Goal: Find specific page/section: Find specific page/section

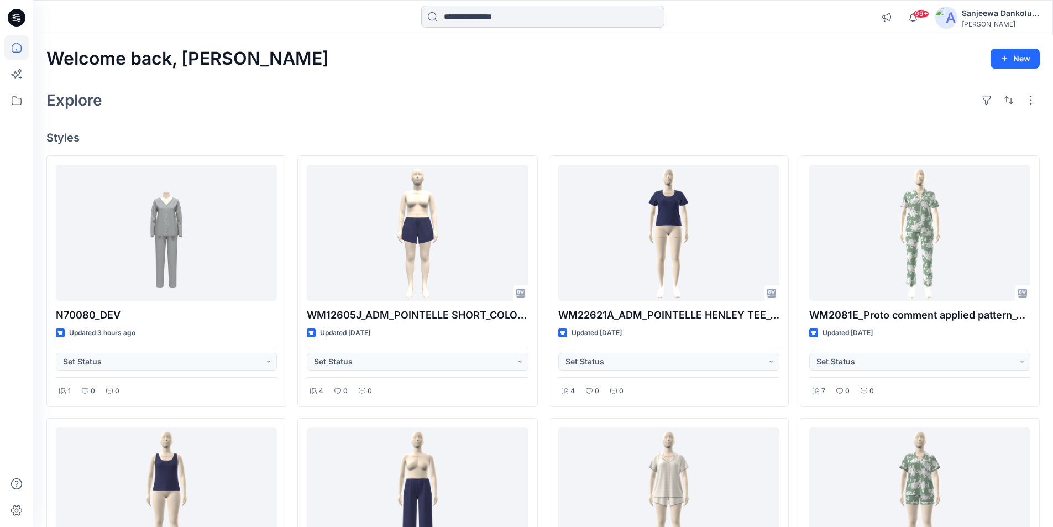
click at [455, 22] on input at bounding box center [542, 17] width 243 height 22
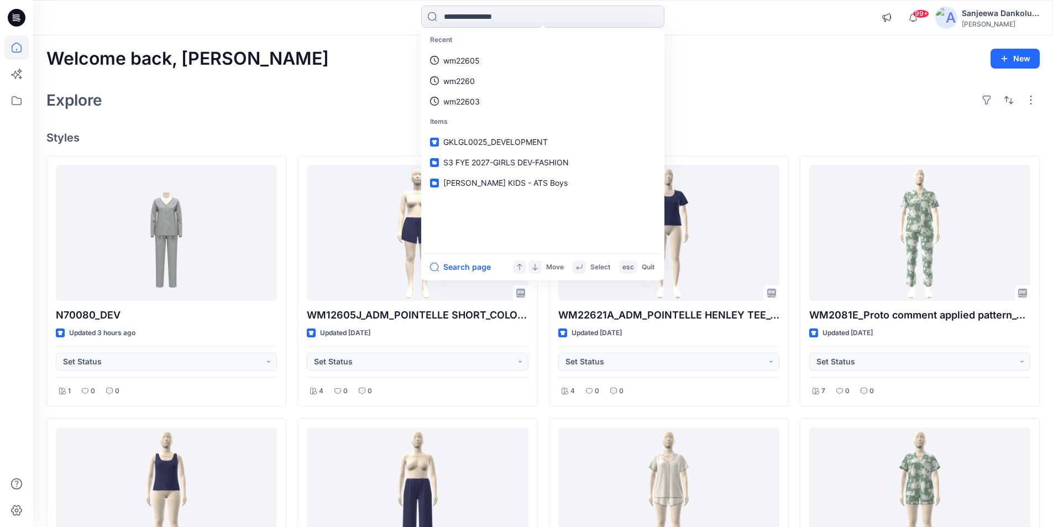
paste input "********"
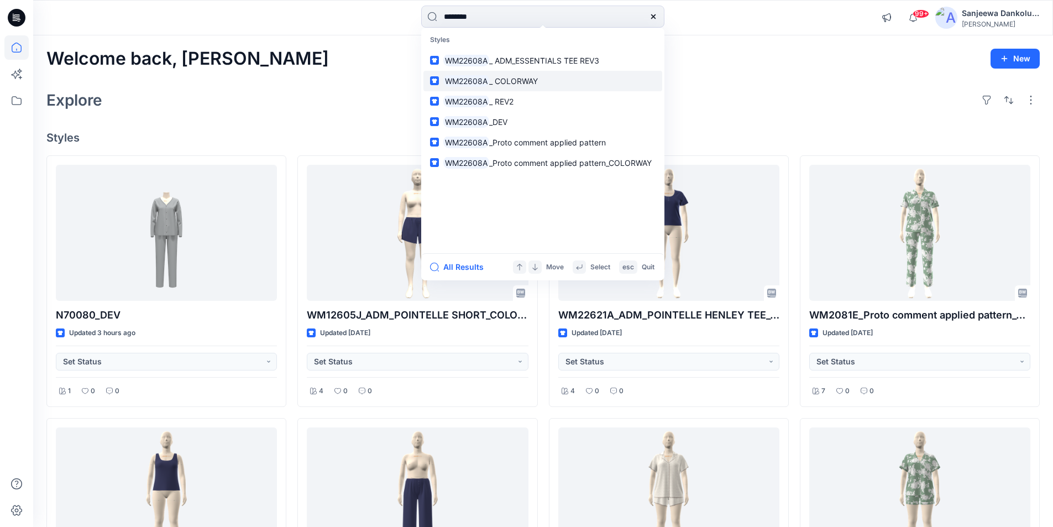
type input "********"
click at [483, 85] on mark "WM22608A" at bounding box center [466, 81] width 46 height 13
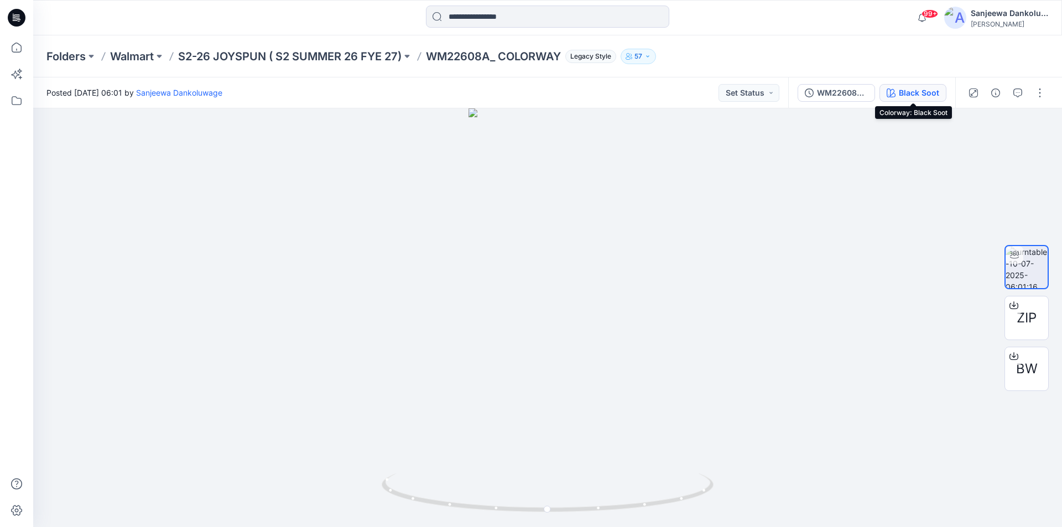
click at [909, 92] on div "Black Soot" at bounding box center [919, 93] width 40 height 12
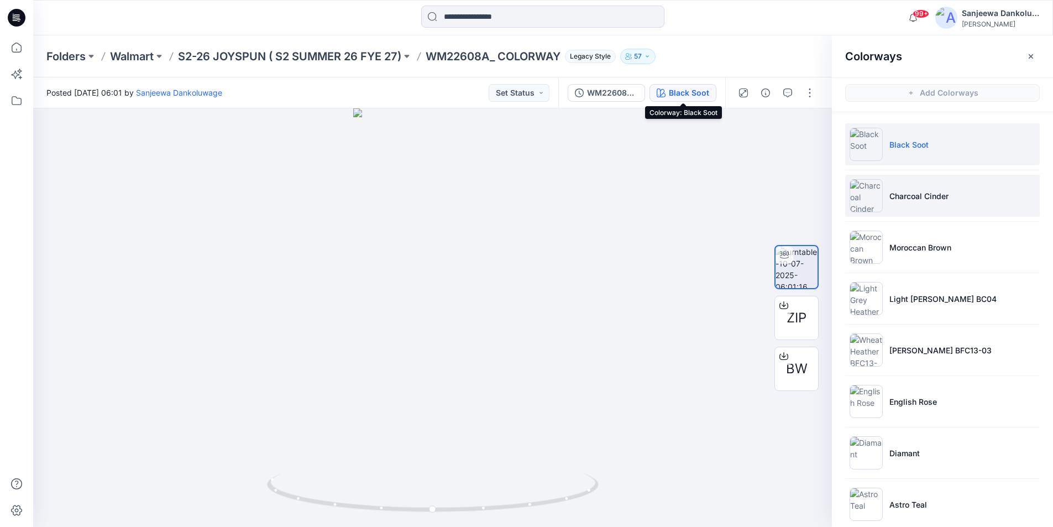
click at [935, 192] on p "Charcoal Cinder" at bounding box center [919, 196] width 59 height 12
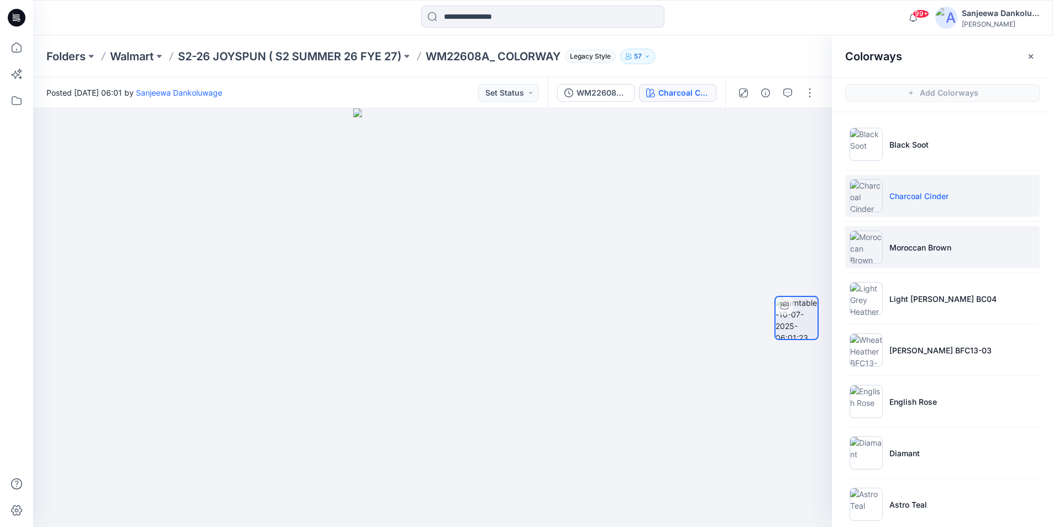
click at [935, 251] on p "Moroccan Brown" at bounding box center [921, 248] width 62 height 12
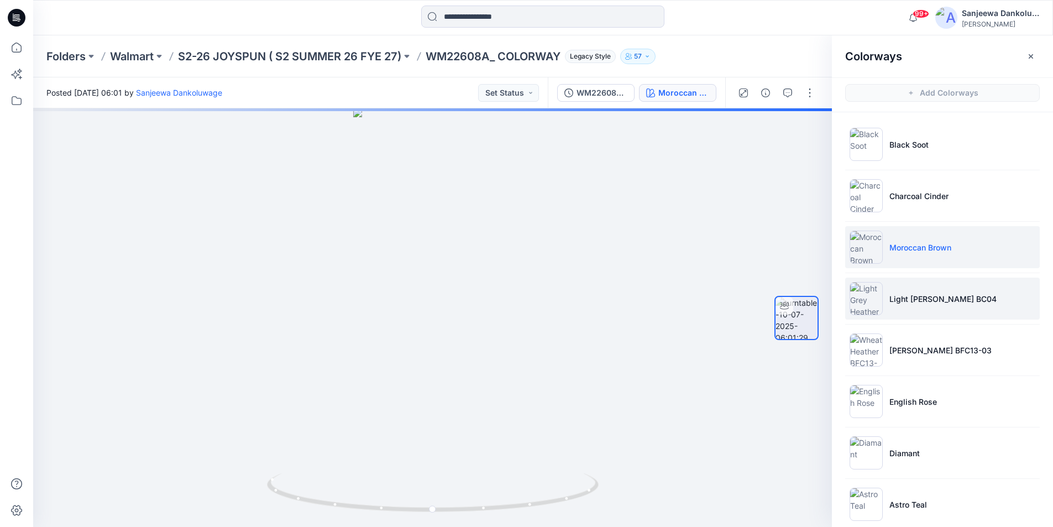
click at [923, 306] on li "Light [PERSON_NAME] BC04" at bounding box center [942, 299] width 195 height 42
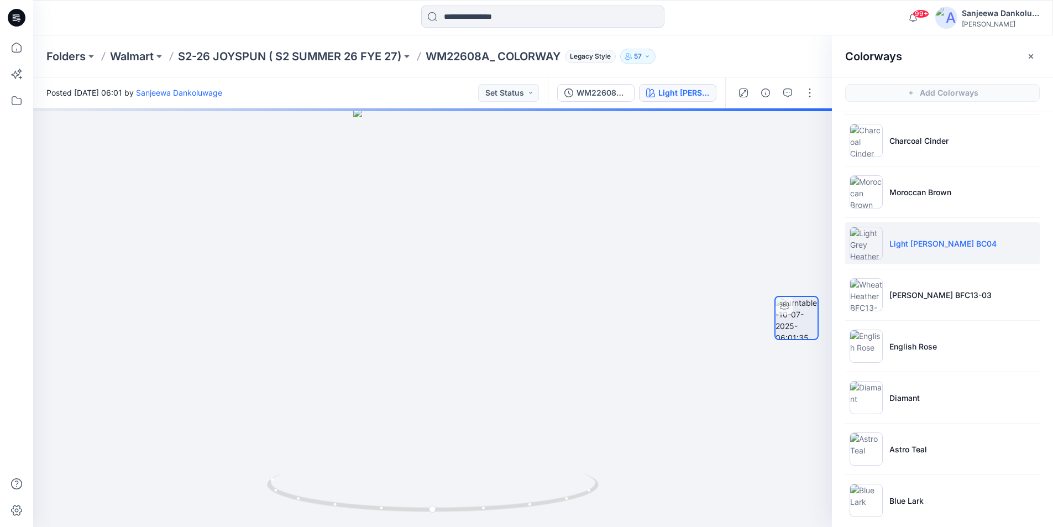
scroll to position [66, 0]
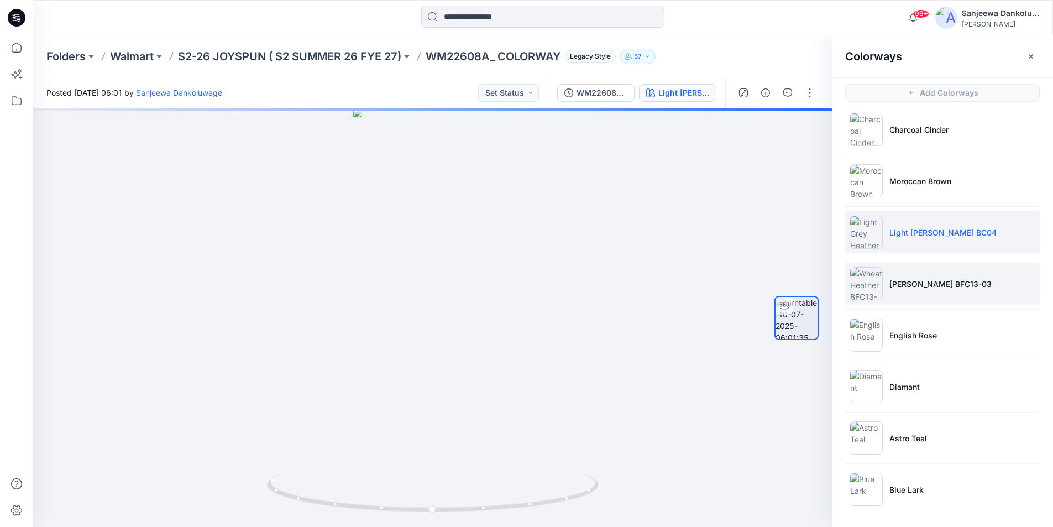
click at [923, 291] on li "[PERSON_NAME] BFC13-03" at bounding box center [942, 284] width 195 height 42
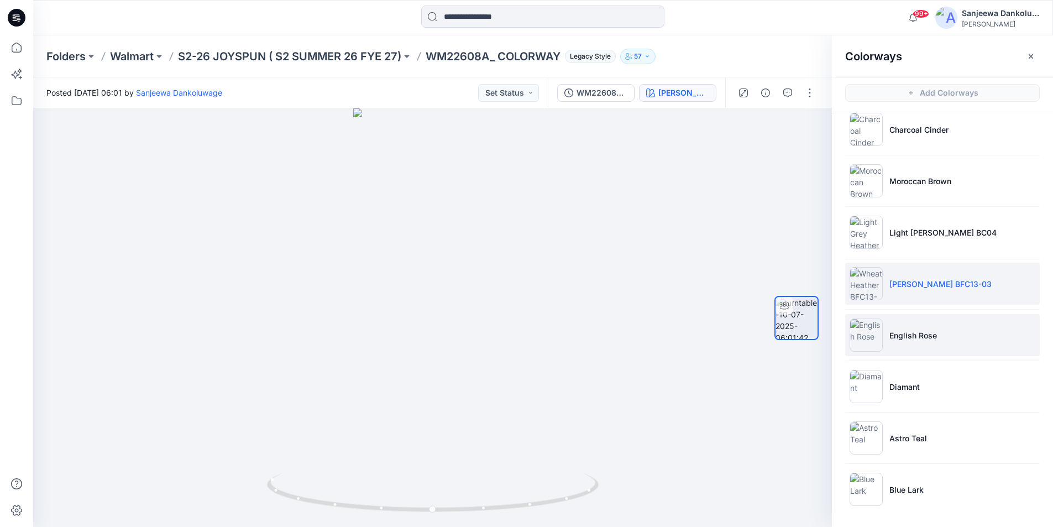
click at [916, 335] on p "English Rose" at bounding box center [914, 336] width 48 height 12
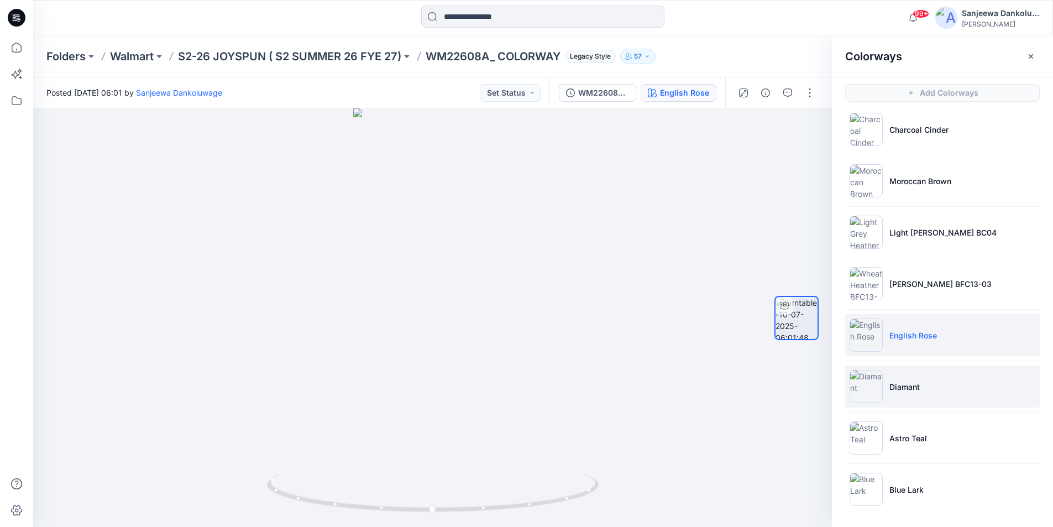
click at [911, 389] on p "Diamant" at bounding box center [905, 387] width 30 height 12
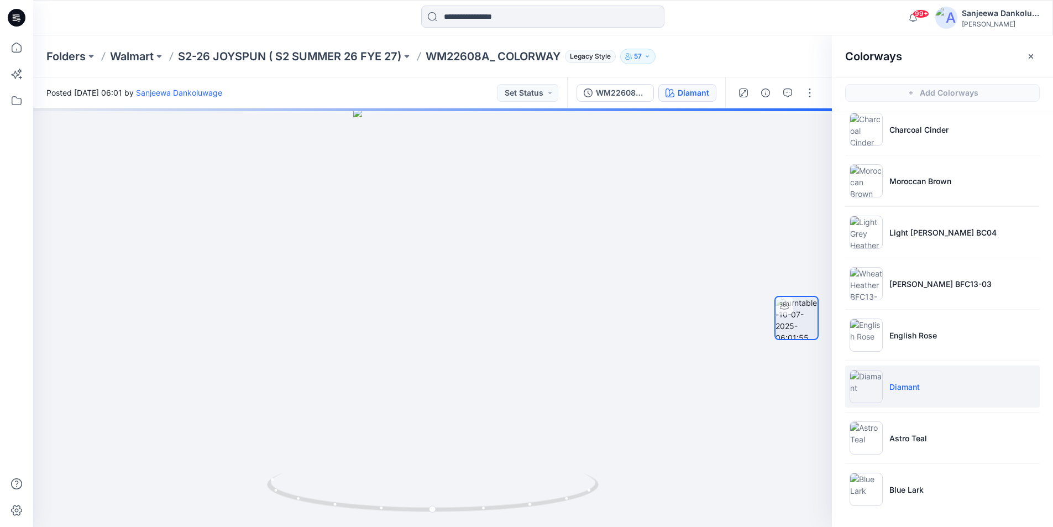
scroll to position [3, 0]
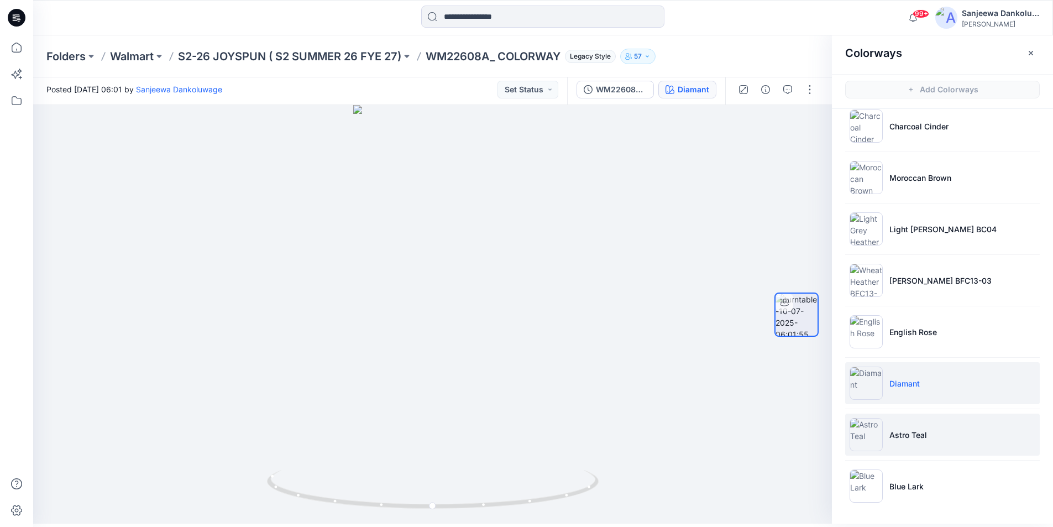
click at [913, 424] on li "Astro Teal" at bounding box center [942, 435] width 195 height 42
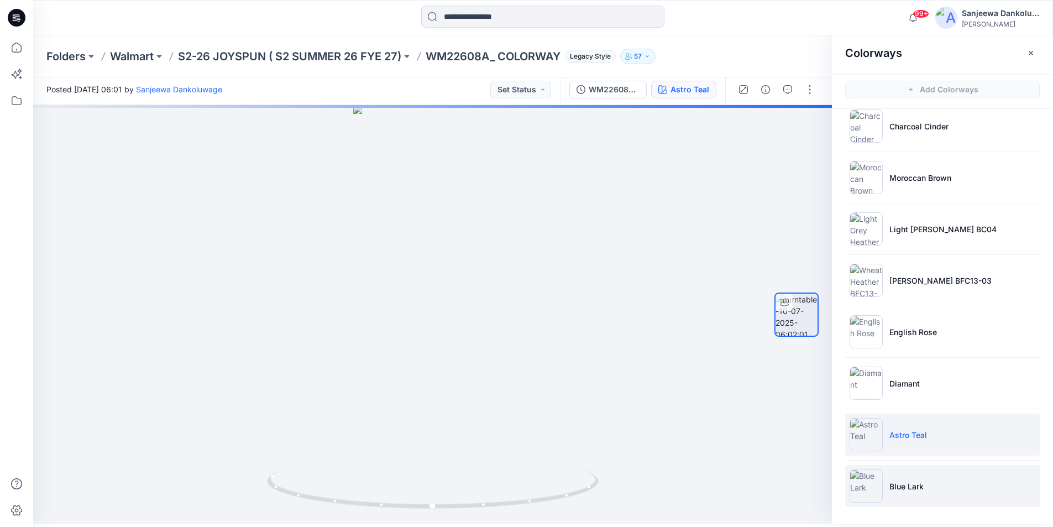
click at [906, 482] on p "Blue Lark" at bounding box center [907, 487] width 34 height 12
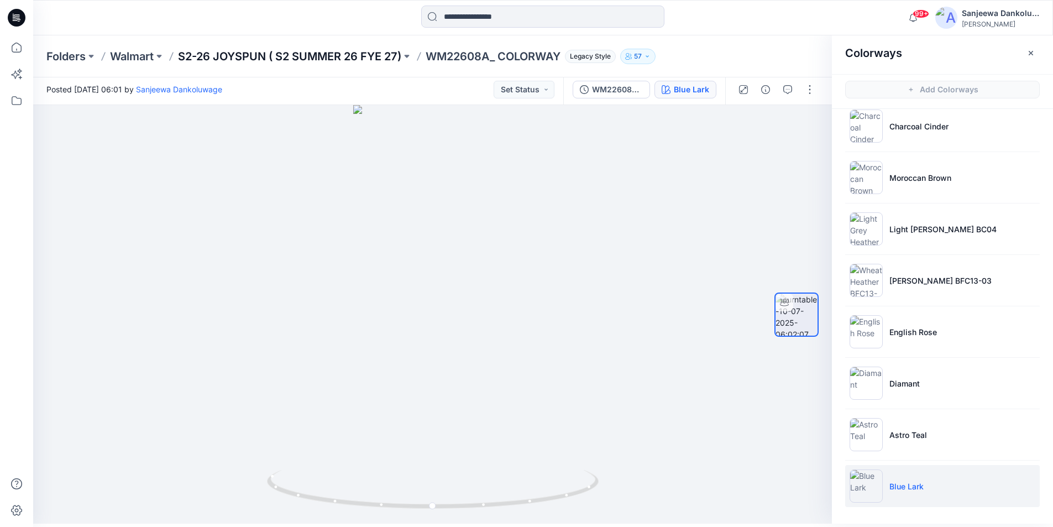
click at [304, 56] on p "S2-26 JOYSPUN ( S2 SUMMER 26 FYE 27)" at bounding box center [289, 56] width 223 height 15
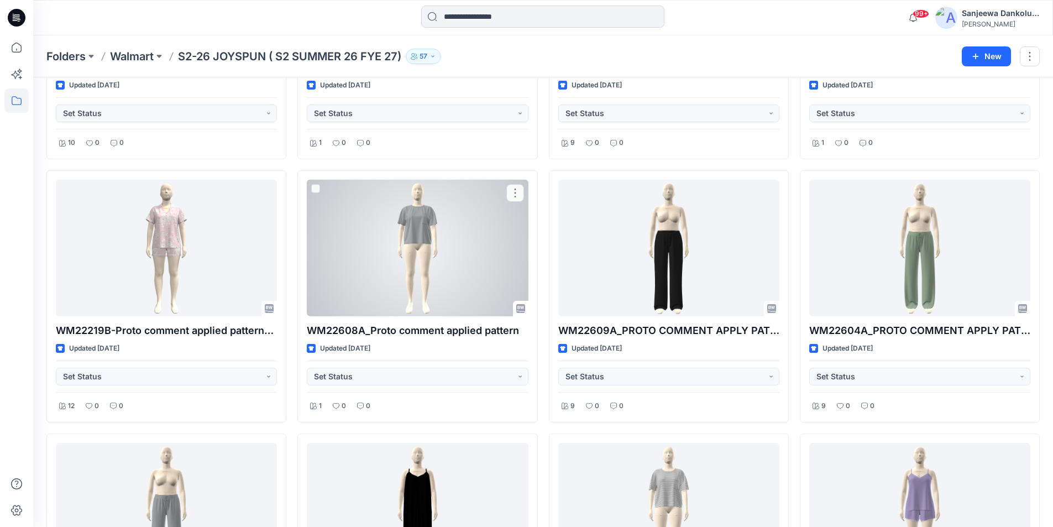
scroll to position [6284, 0]
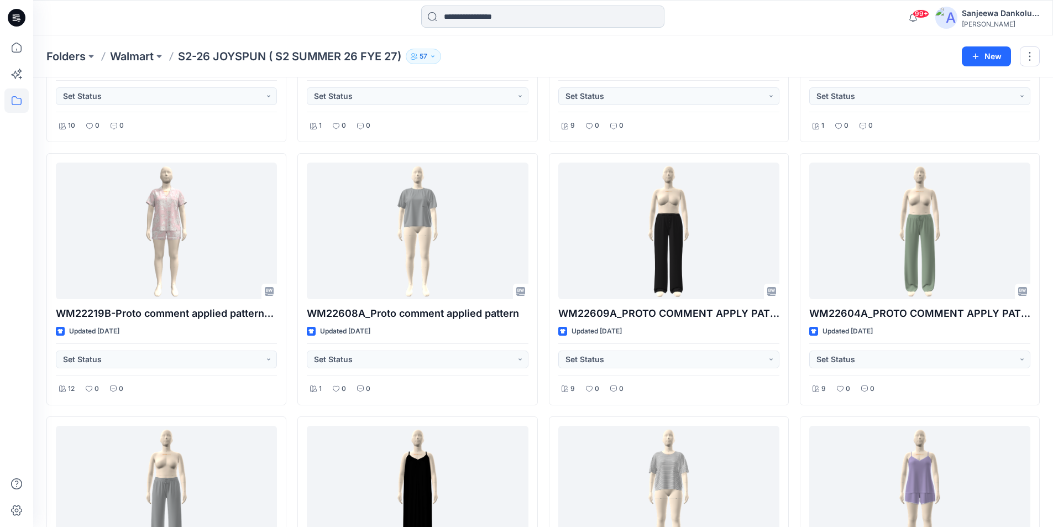
click at [478, 17] on input at bounding box center [542, 17] width 243 height 22
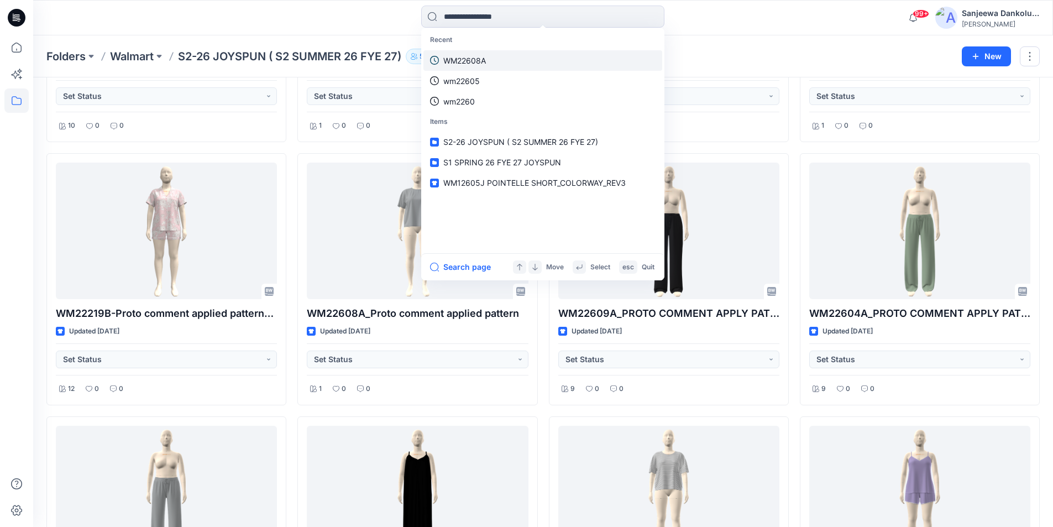
click at [468, 60] on p "WM22608A" at bounding box center [464, 61] width 43 height 12
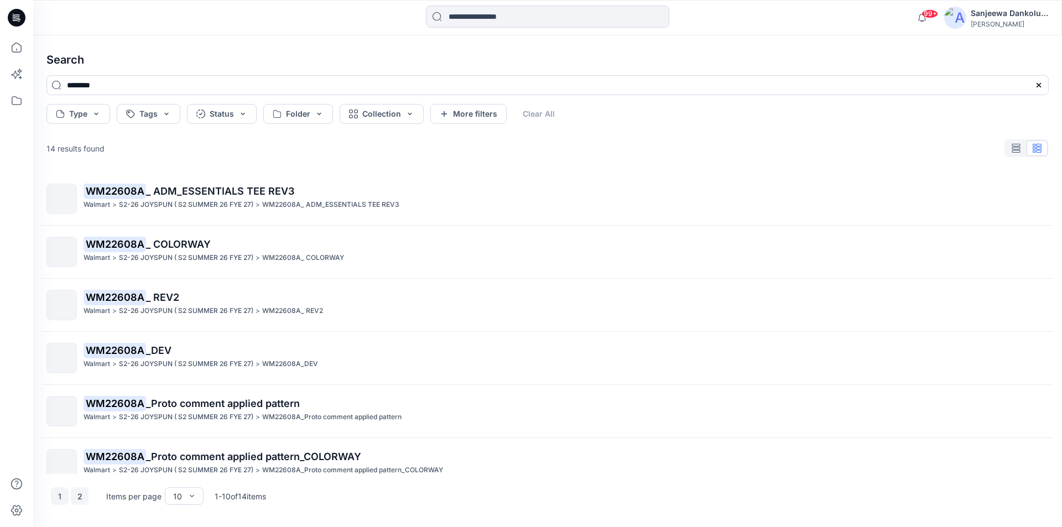
click at [79, 499] on button "2" at bounding box center [80, 496] width 18 height 18
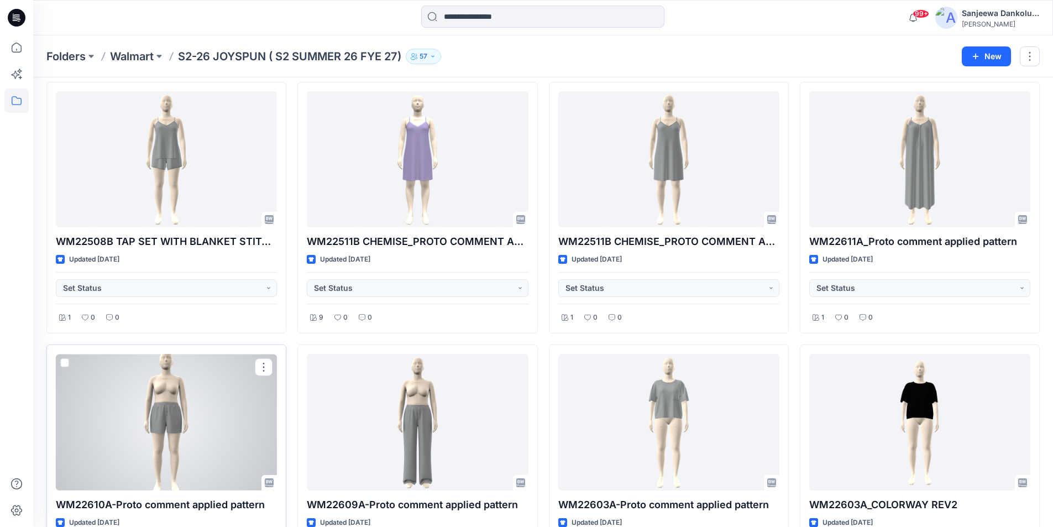
scroll to position [6852, 0]
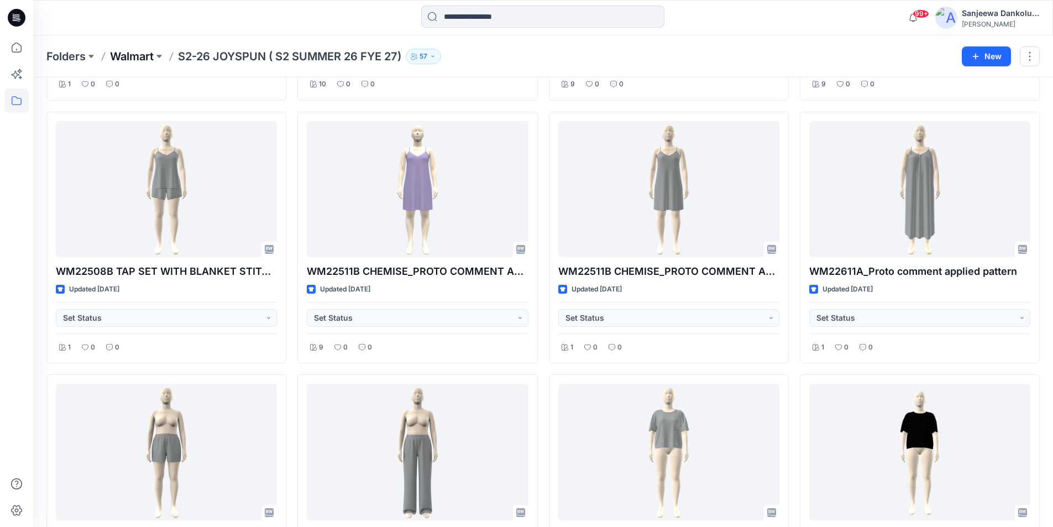
click at [141, 55] on p "Walmart" at bounding box center [132, 56] width 44 height 15
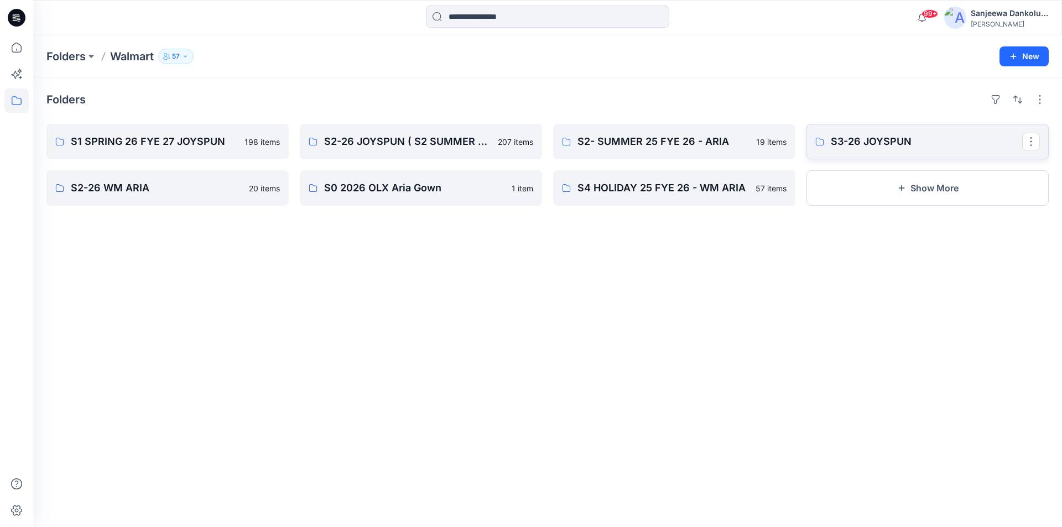
click at [875, 142] on p "S3-26 JOYSPUN" at bounding box center [926, 141] width 191 height 15
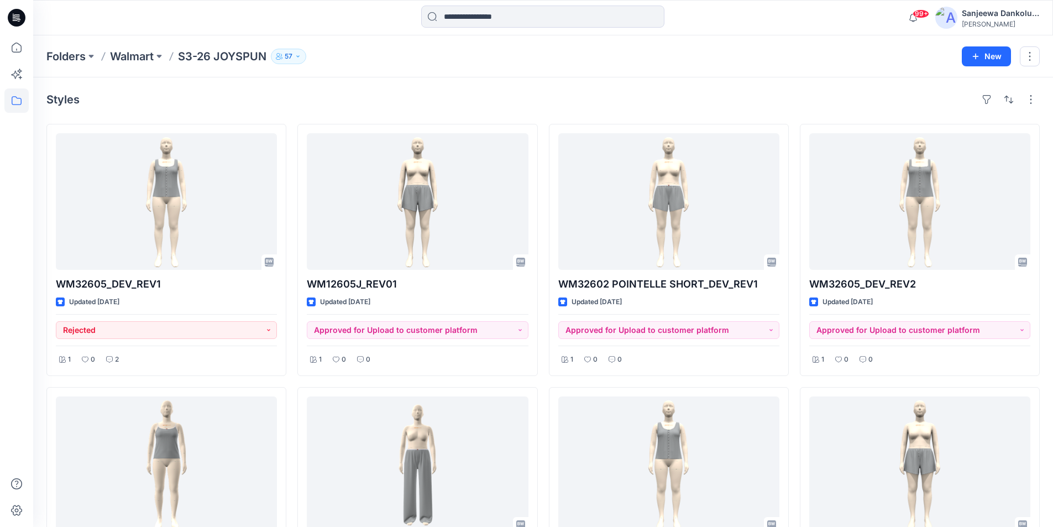
click at [13, 18] on icon at bounding box center [17, 18] width 18 height 18
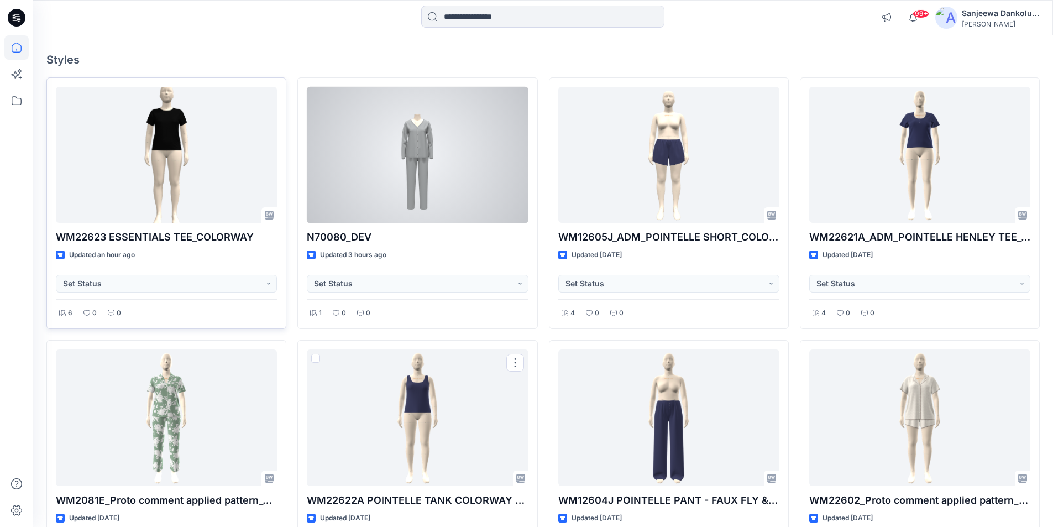
scroll to position [55, 0]
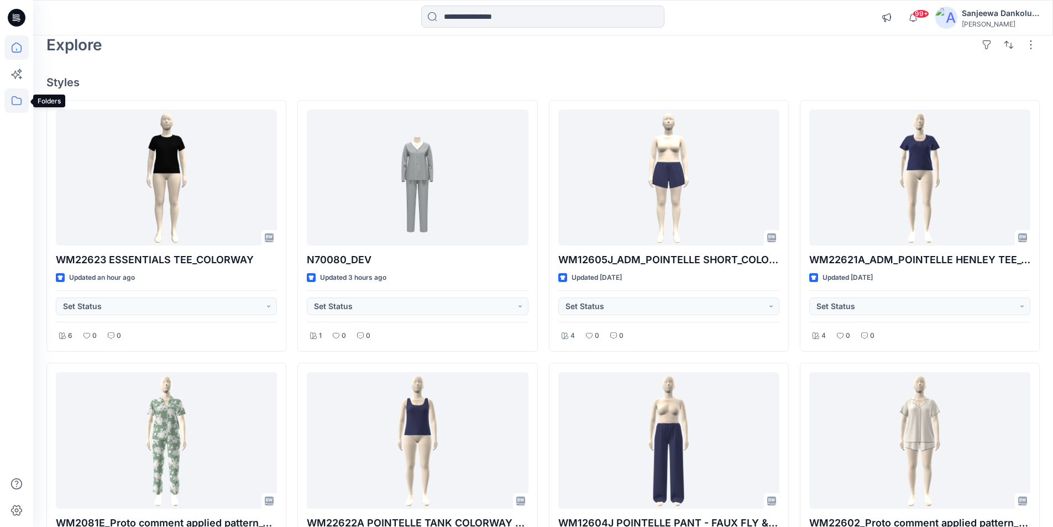
click at [18, 104] on icon at bounding box center [16, 100] width 24 height 24
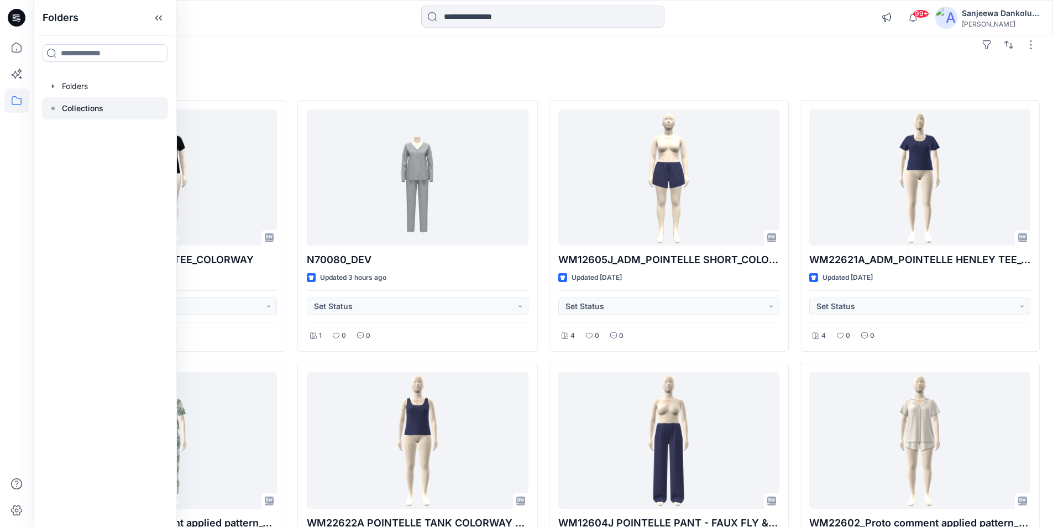
click at [71, 103] on p "Collections" at bounding box center [82, 108] width 41 height 13
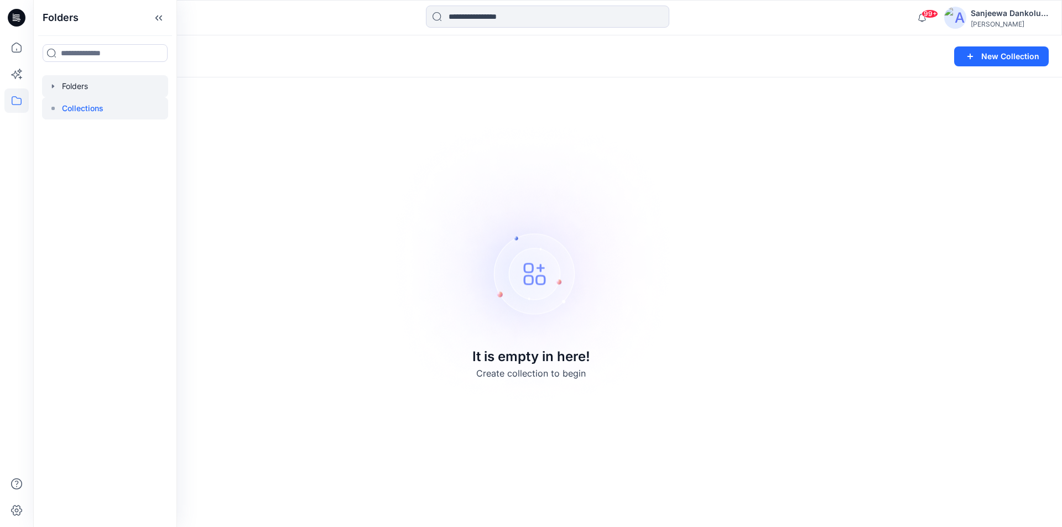
click at [85, 85] on div at bounding box center [105, 86] width 126 height 22
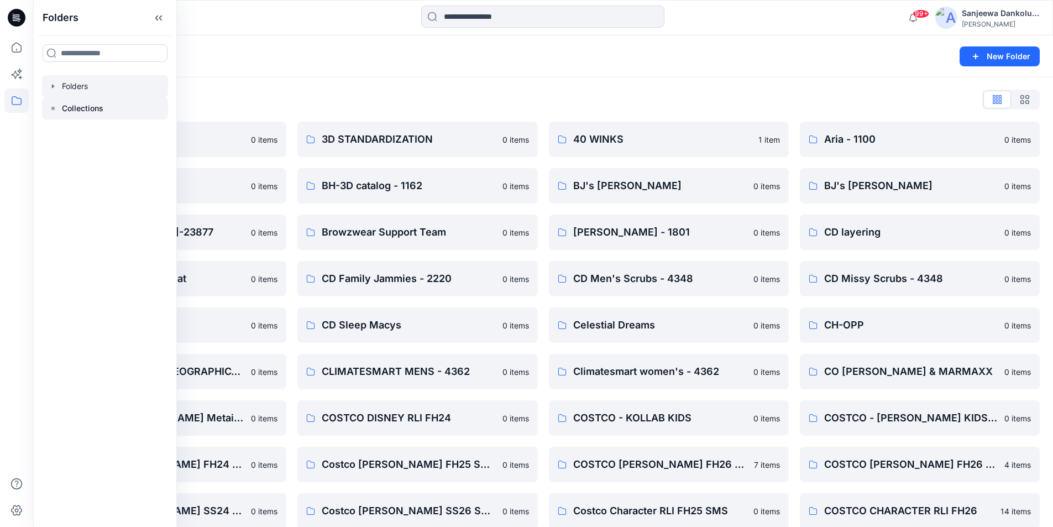
click at [71, 111] on p "Collections" at bounding box center [82, 108] width 41 height 13
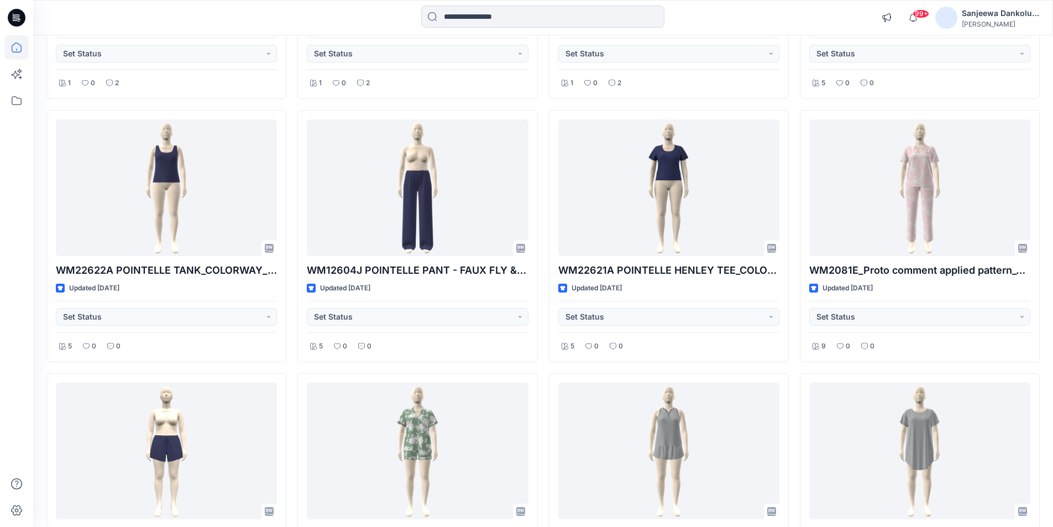
scroll to position [1493, 0]
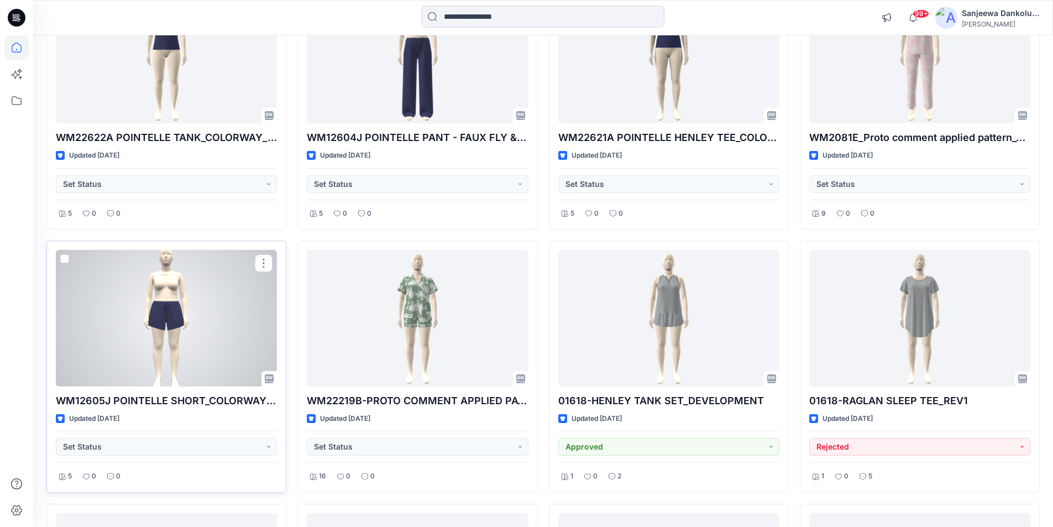
click at [221, 333] on div at bounding box center [166, 318] width 221 height 137
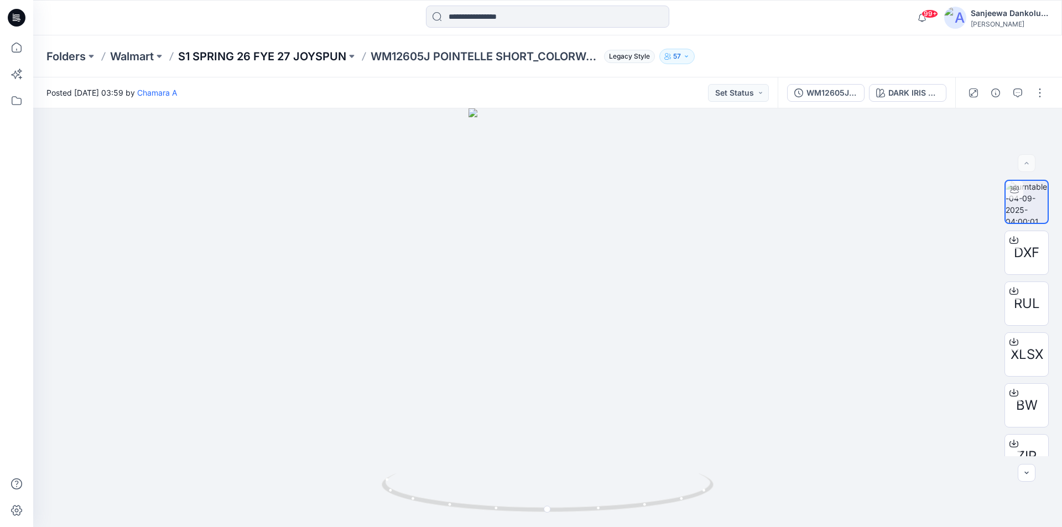
click at [236, 54] on p "S1 SPRING 26 FYE 27 JOYSPUN" at bounding box center [262, 56] width 168 height 15
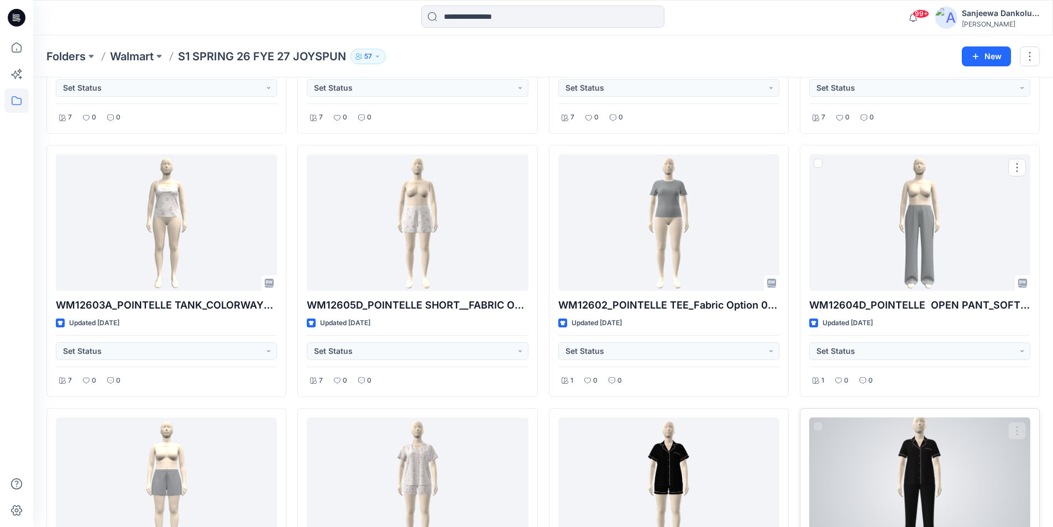
scroll to position [4374, 0]
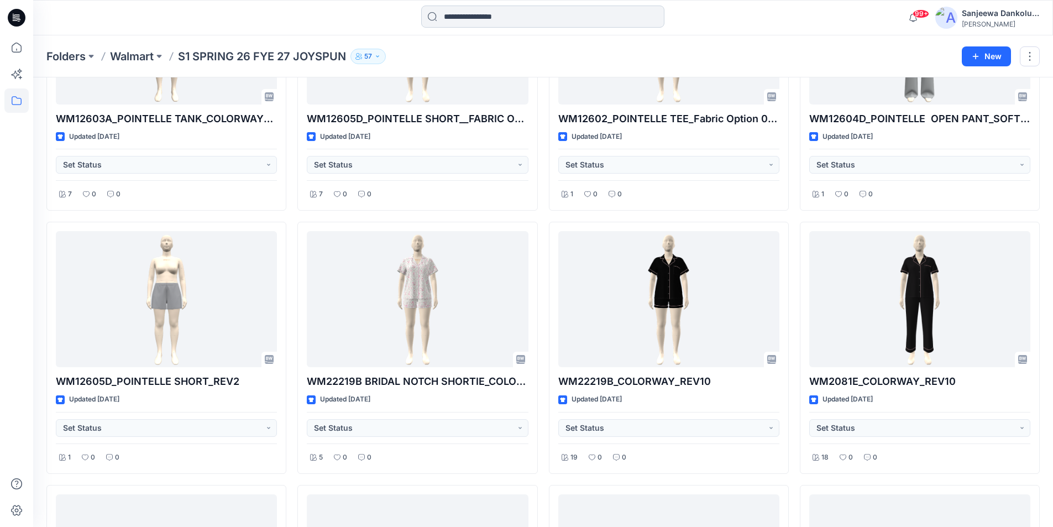
click at [478, 13] on input at bounding box center [542, 17] width 243 height 22
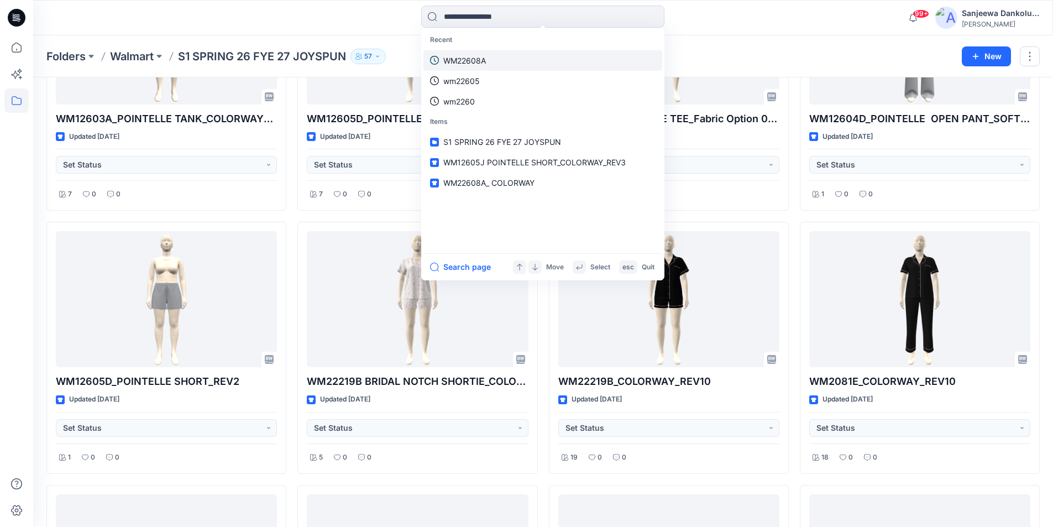
click at [481, 61] on p "WM22608A" at bounding box center [464, 61] width 43 height 12
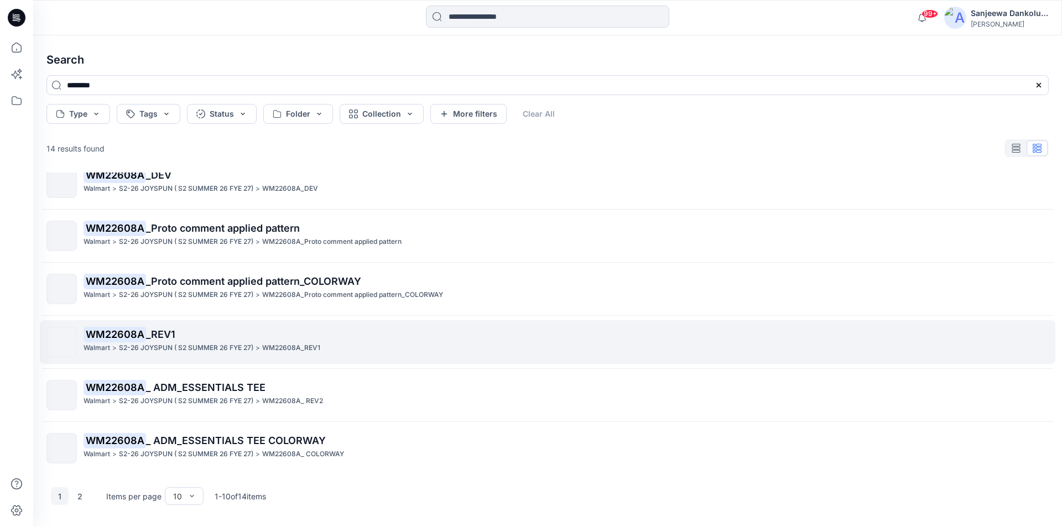
scroll to position [229, 0]
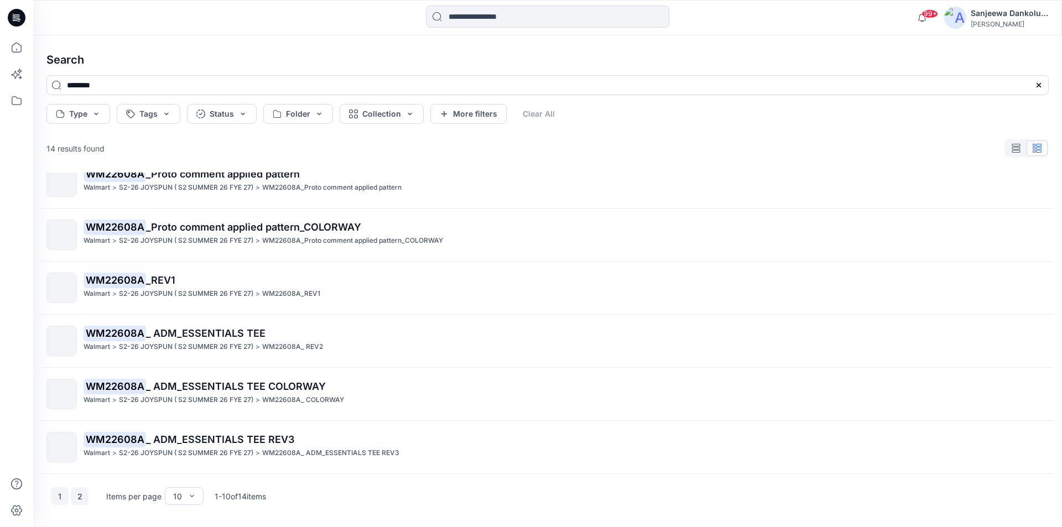
click at [79, 497] on button "2" at bounding box center [80, 496] width 18 height 18
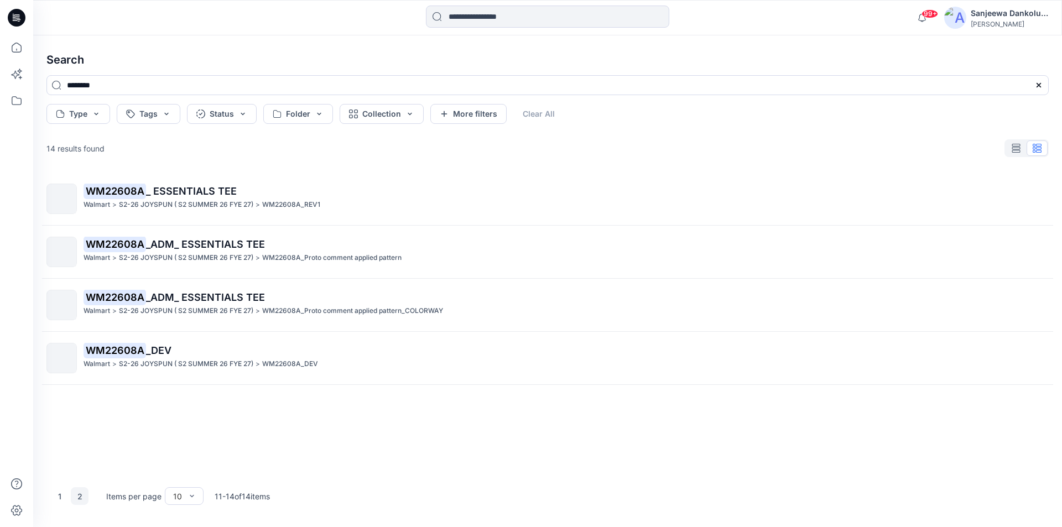
scroll to position [0, 0]
click at [58, 493] on button "1" at bounding box center [60, 496] width 18 height 18
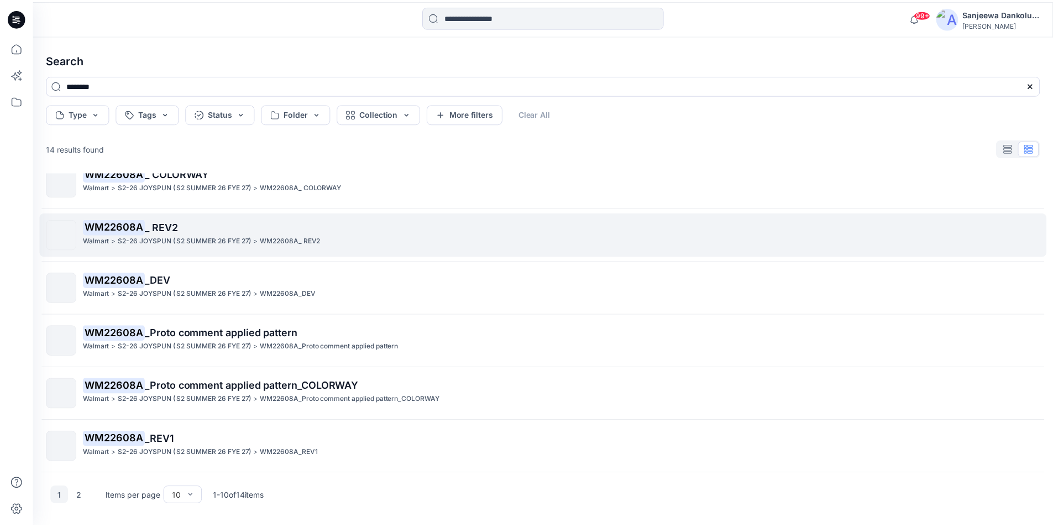
scroll to position [166, 0]
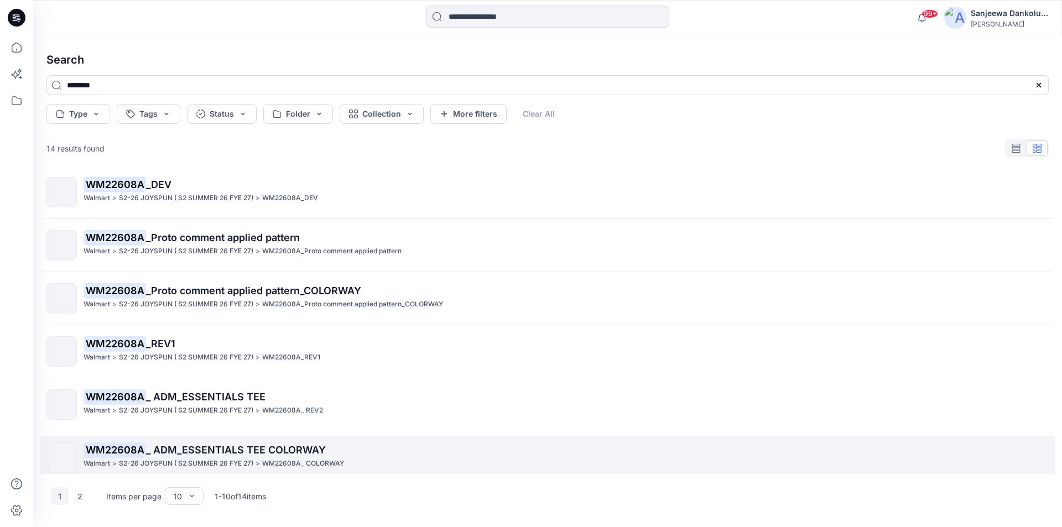
click at [197, 454] on span "_ ADM_ESSENTIALS TEE COLORWAY" at bounding box center [236, 450] width 180 height 12
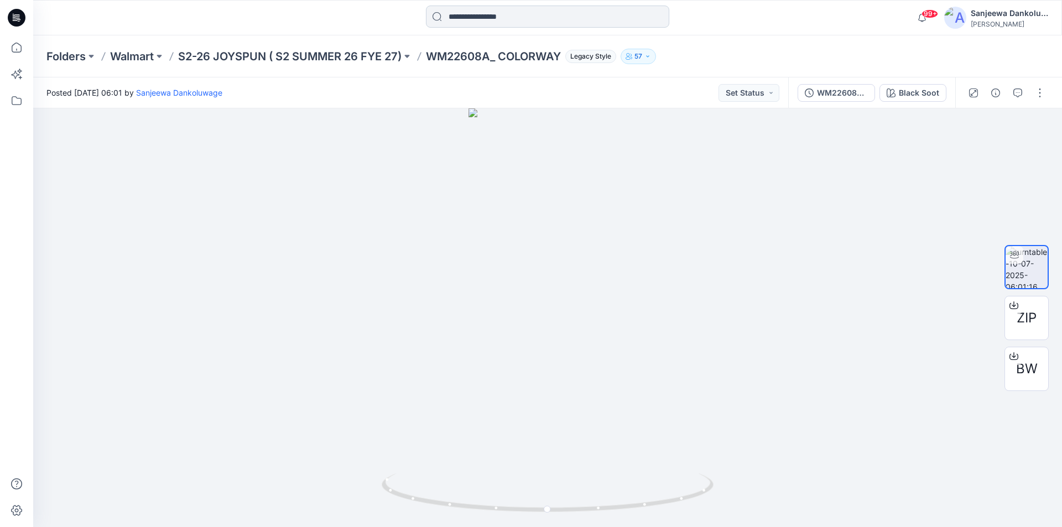
click at [480, 15] on input at bounding box center [547, 17] width 243 height 22
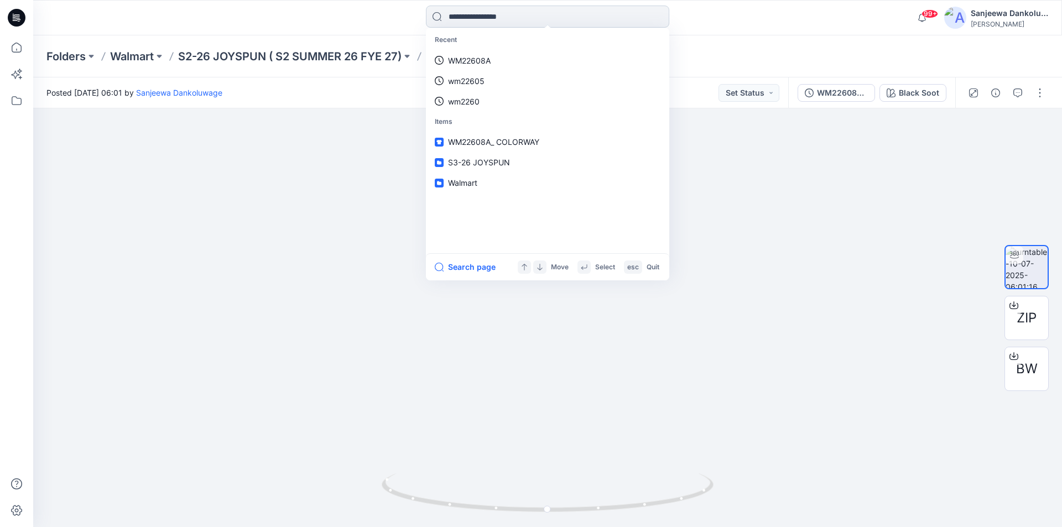
paste input "********"
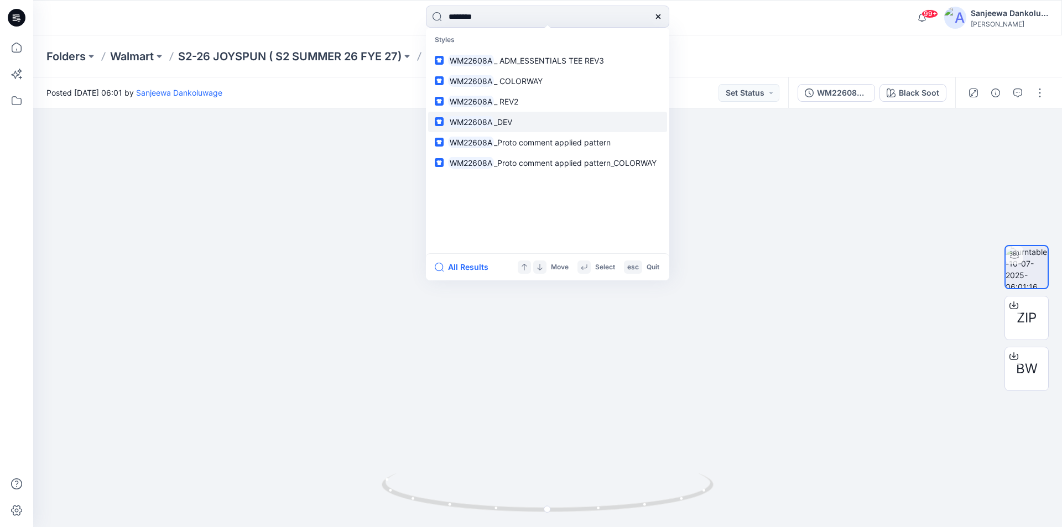
type input "********"
click at [500, 122] on span "_DEV" at bounding box center [503, 121] width 18 height 9
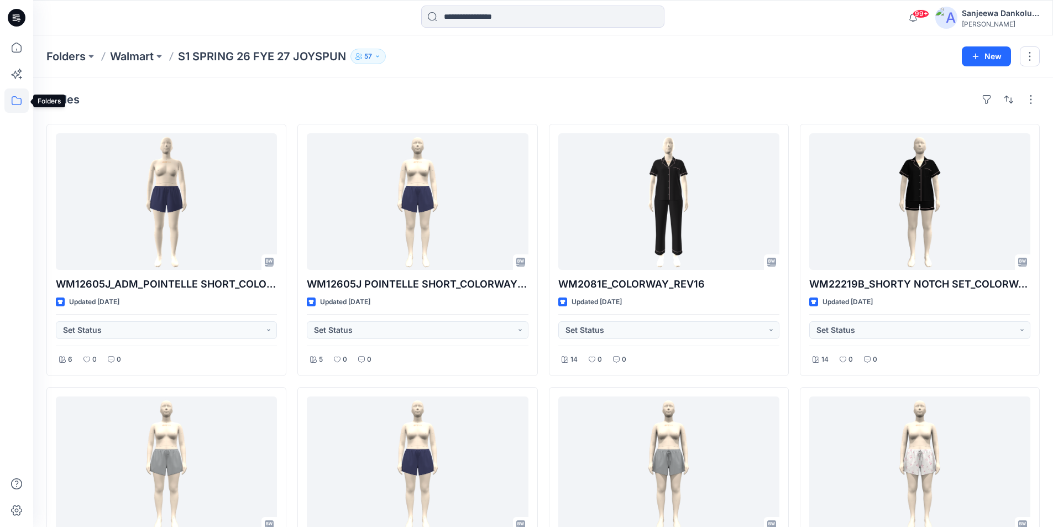
click at [19, 103] on icon at bounding box center [16, 100] width 24 height 24
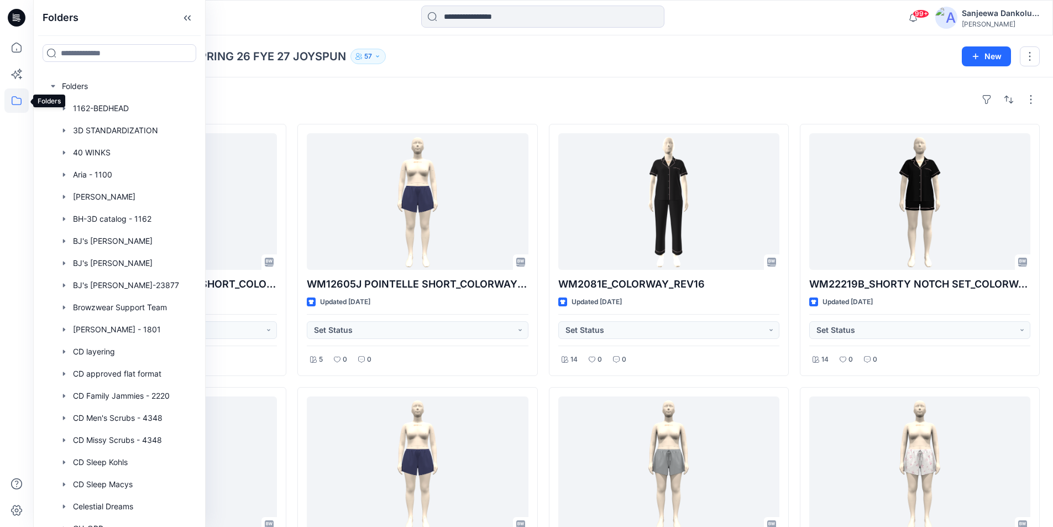
click at [13, 101] on icon at bounding box center [16, 100] width 24 height 24
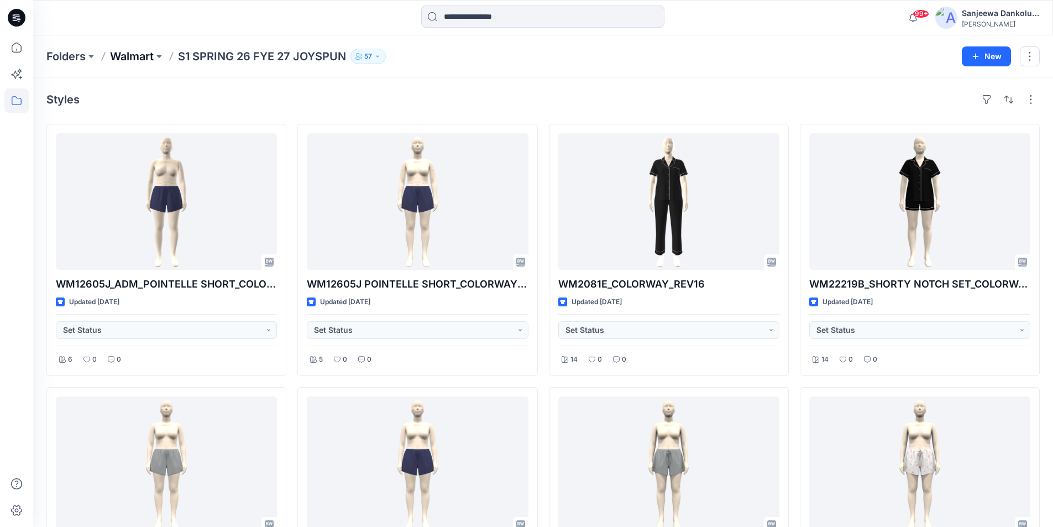
click at [142, 60] on p "Walmart" at bounding box center [132, 56] width 44 height 15
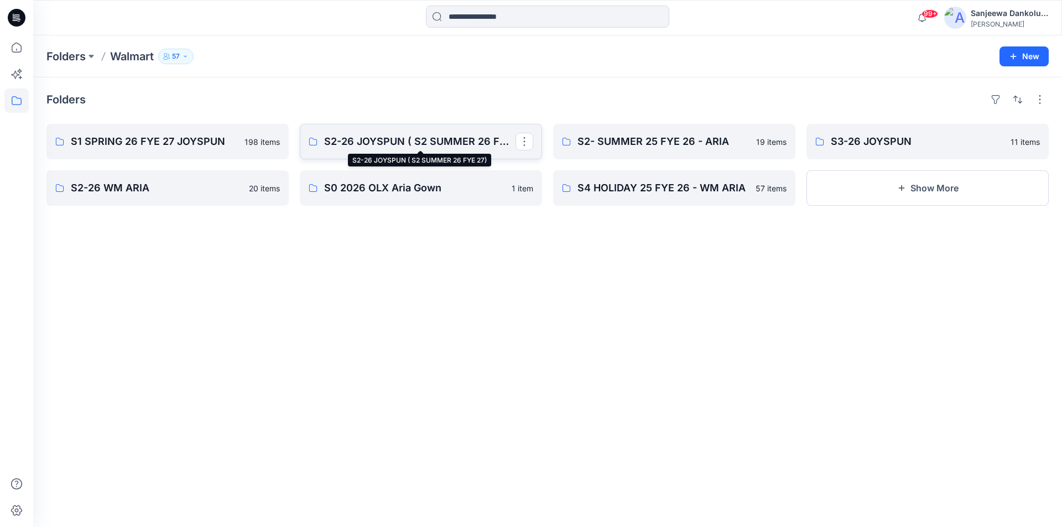
click at [389, 146] on p "S2-26 JOYSPUN ( S2 SUMMER 26 FYE 27)" at bounding box center [419, 141] width 191 height 15
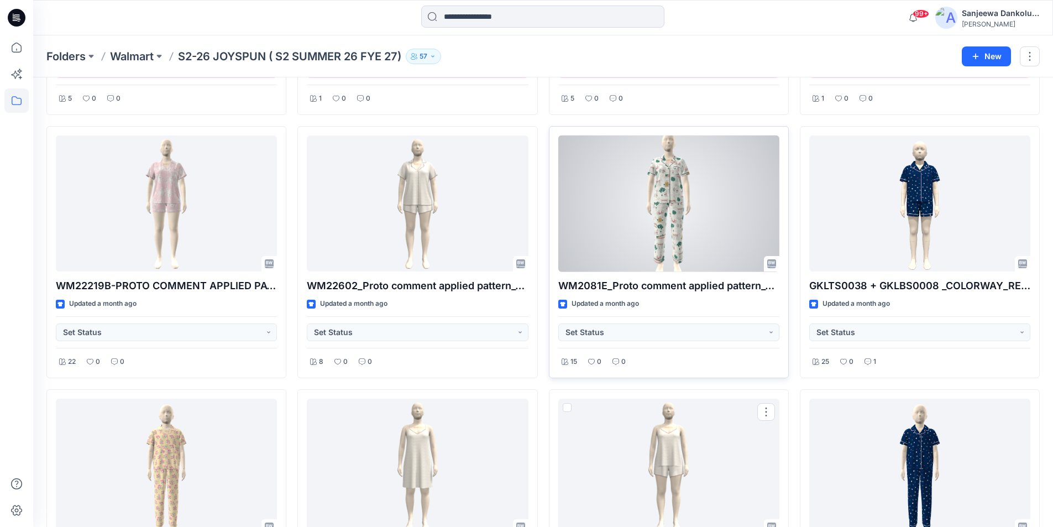
scroll to position [3389, 0]
